Goal: Task Accomplishment & Management: Use online tool/utility

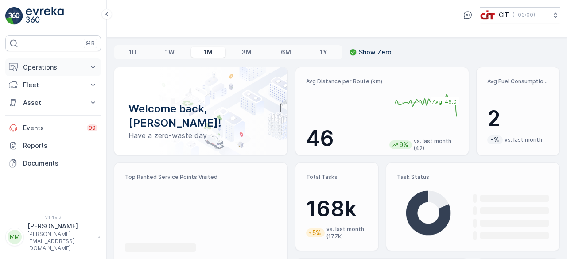
click at [69, 64] on p "Operations" at bounding box center [53, 67] width 60 height 9
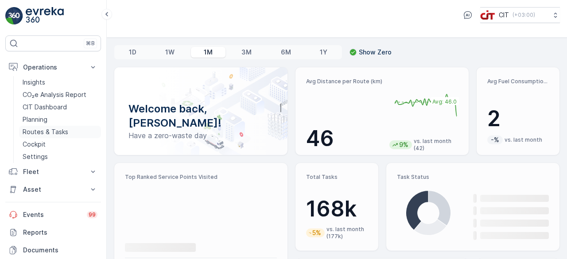
click at [62, 132] on p "Routes & Tasks" at bounding box center [46, 132] width 46 height 9
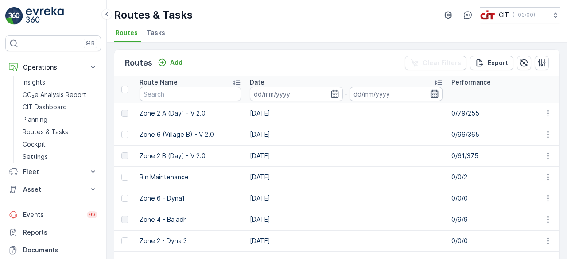
click at [430, 96] on icon "button" at bounding box center [434, 93] width 9 height 9
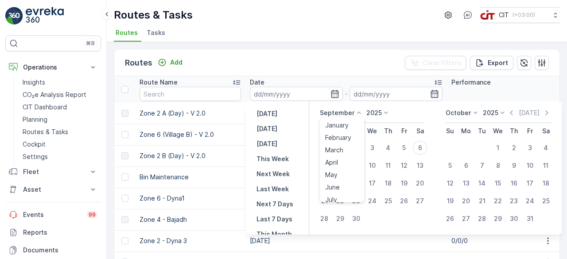
click at [356, 112] on icon at bounding box center [358, 112] width 9 height 9
click at [339, 142] on span "August" at bounding box center [335, 144] width 21 height 9
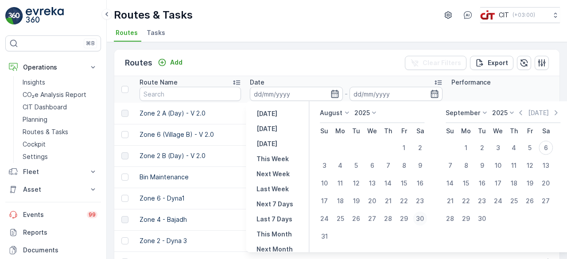
click at [421, 218] on div "30" at bounding box center [420, 219] width 14 height 14
type input "[DATE]"
click at [206, 91] on input "text" at bounding box center [189, 94] width 101 height 14
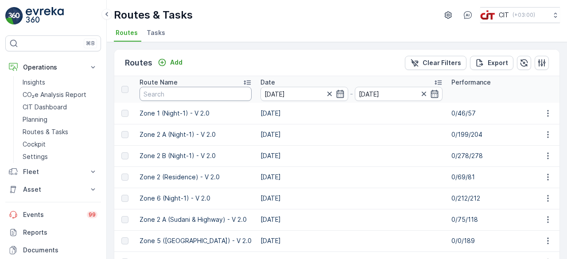
click at [205, 93] on input "text" at bounding box center [195, 94] width 112 height 14
type input "Zone 3"
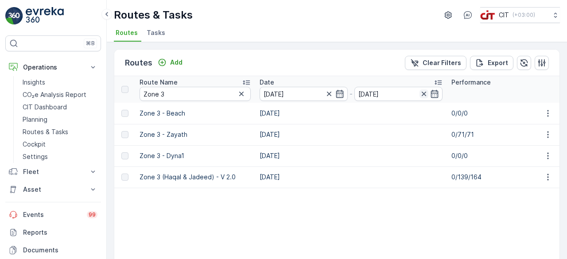
click at [420, 94] on icon "button" at bounding box center [423, 93] width 9 height 9
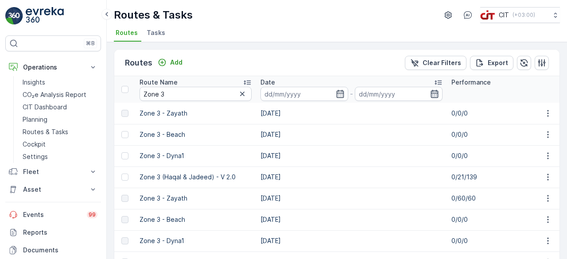
click at [434, 93] on icon "button" at bounding box center [434, 93] width 9 height 9
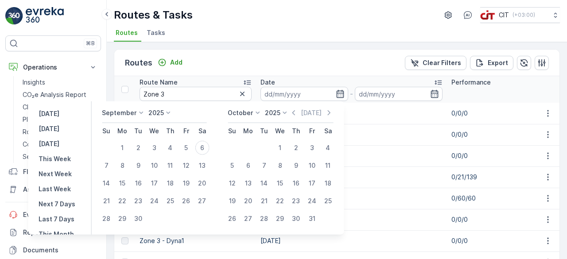
click at [142, 114] on icon at bounding box center [140, 112] width 9 height 9
click at [125, 147] on span "August" at bounding box center [117, 144] width 21 height 9
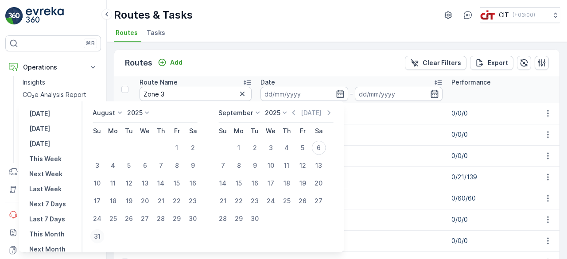
click at [103, 235] on div "31" at bounding box center [97, 236] width 14 height 14
type input "[DATE]"
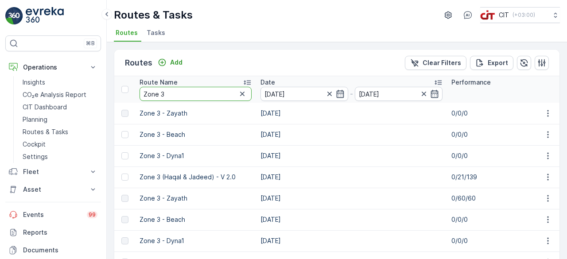
type input "[DATE]"
click at [222, 93] on input "Zone 3" at bounding box center [195, 94] width 112 height 14
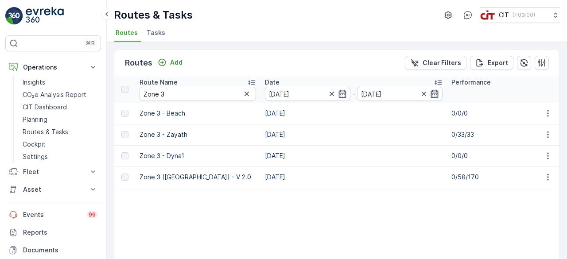
click at [436, 93] on icon "button" at bounding box center [435, 94] width 8 height 8
click at [422, 96] on icon "button" at bounding box center [423, 93] width 9 height 9
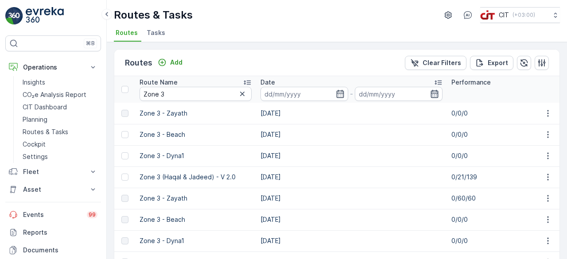
click at [432, 93] on icon "button" at bounding box center [434, 93] width 9 height 9
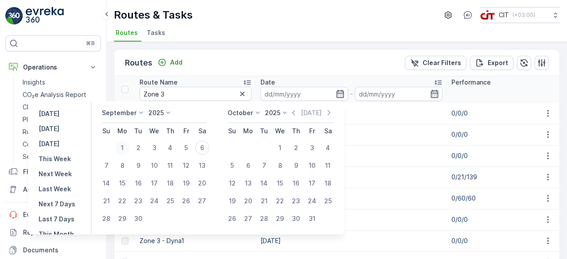
click at [127, 146] on div "1" at bounding box center [122, 148] width 14 height 14
type input "[DATE]"
click at [208, 92] on input "Zone 3" at bounding box center [195, 94] width 112 height 14
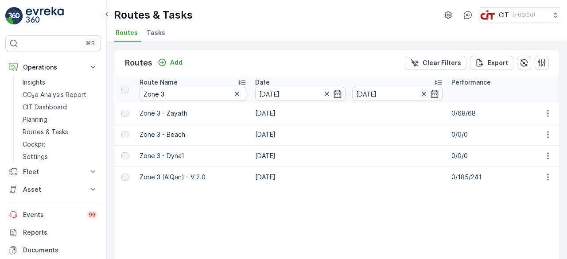
click at [423, 95] on icon "button" at bounding box center [423, 93] width 9 height 9
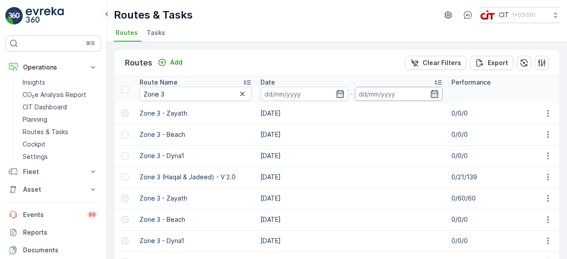
click at [438, 94] on input at bounding box center [399, 94] width 88 height 14
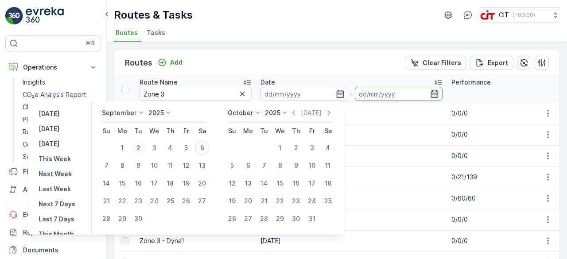
click at [140, 151] on div "2" at bounding box center [138, 148] width 14 height 14
type input "[DATE]"
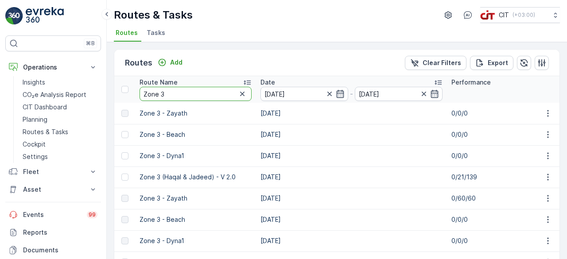
click at [220, 92] on input "Zone 3" at bounding box center [195, 94] width 112 height 14
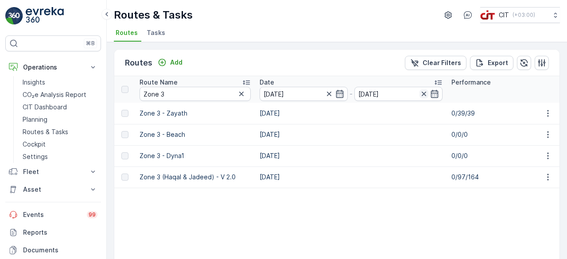
click at [419, 95] on icon "button" at bounding box center [423, 93] width 9 height 9
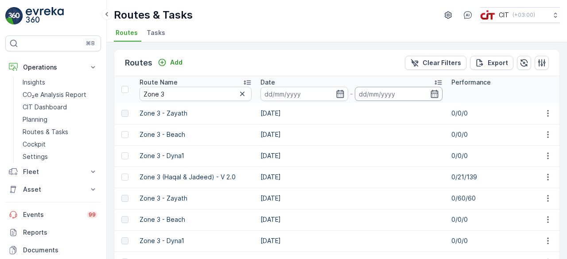
click at [411, 92] on input at bounding box center [399, 94] width 88 height 14
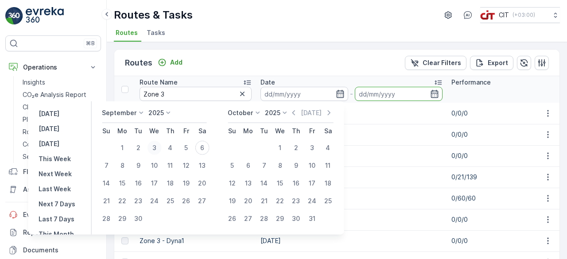
click at [154, 147] on div "3" at bounding box center [154, 148] width 14 height 14
type input "[DATE]"
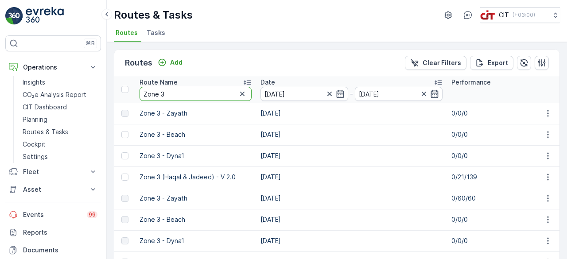
type input "[DATE]"
click at [212, 93] on input "Zone 3" at bounding box center [195, 94] width 112 height 14
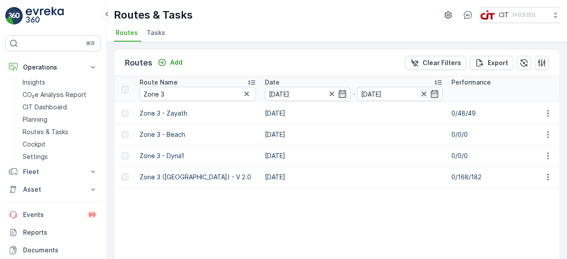
click at [425, 93] on icon "button" at bounding box center [423, 93] width 9 height 9
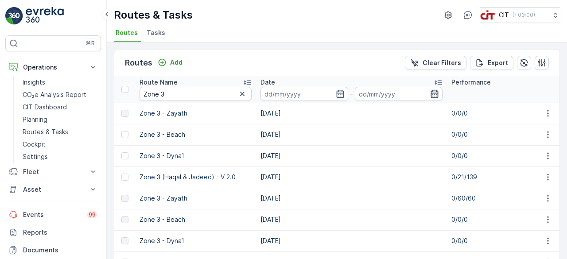
click at [431, 93] on icon "button" at bounding box center [435, 94] width 8 height 8
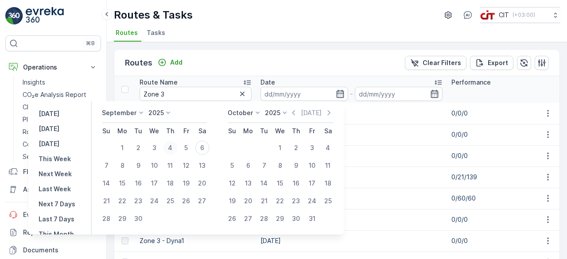
click at [176, 148] on div "4" at bounding box center [170, 148] width 14 height 14
type input "[DATE]"
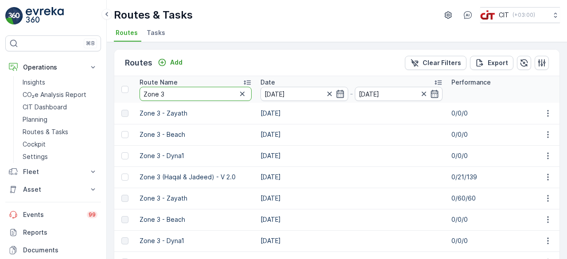
click at [209, 95] on input "Zone 3" at bounding box center [195, 94] width 112 height 14
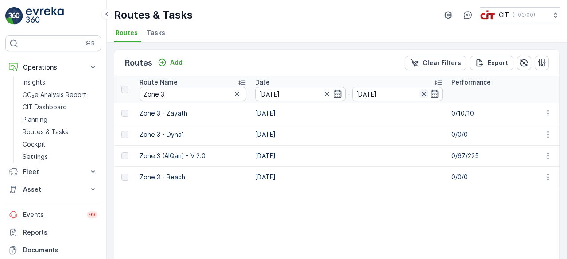
click at [422, 93] on icon "button" at bounding box center [424, 94] width 4 height 4
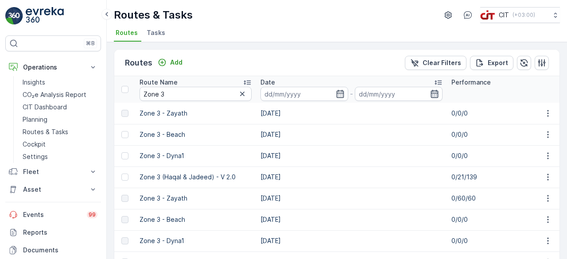
click at [432, 94] on icon "button" at bounding box center [435, 94] width 8 height 8
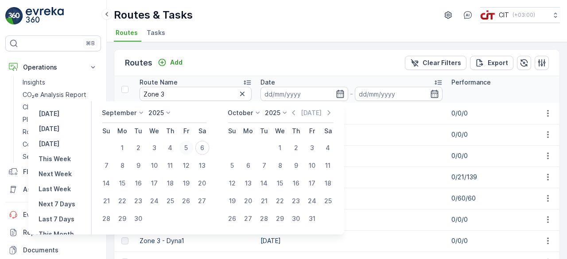
click at [189, 147] on div "5" at bounding box center [186, 148] width 14 height 14
type input "[DATE]"
click at [214, 95] on input "Zone 3" at bounding box center [195, 94] width 112 height 14
